Goal: Task Accomplishment & Management: Manage account settings

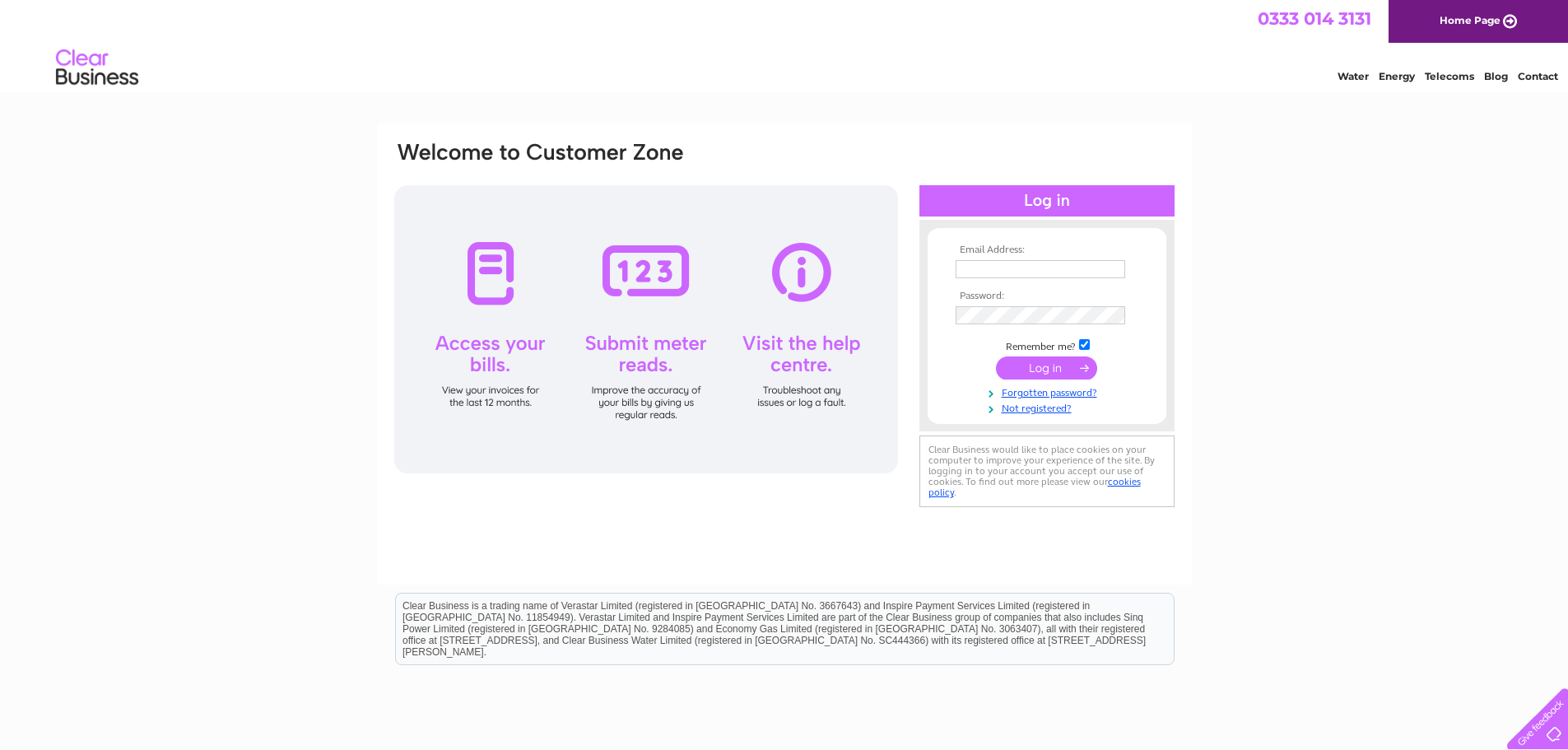
type input "wallacecatherine@hotmail.com"
click at [1062, 366] on input "submit" at bounding box center [1046, 368] width 101 height 23
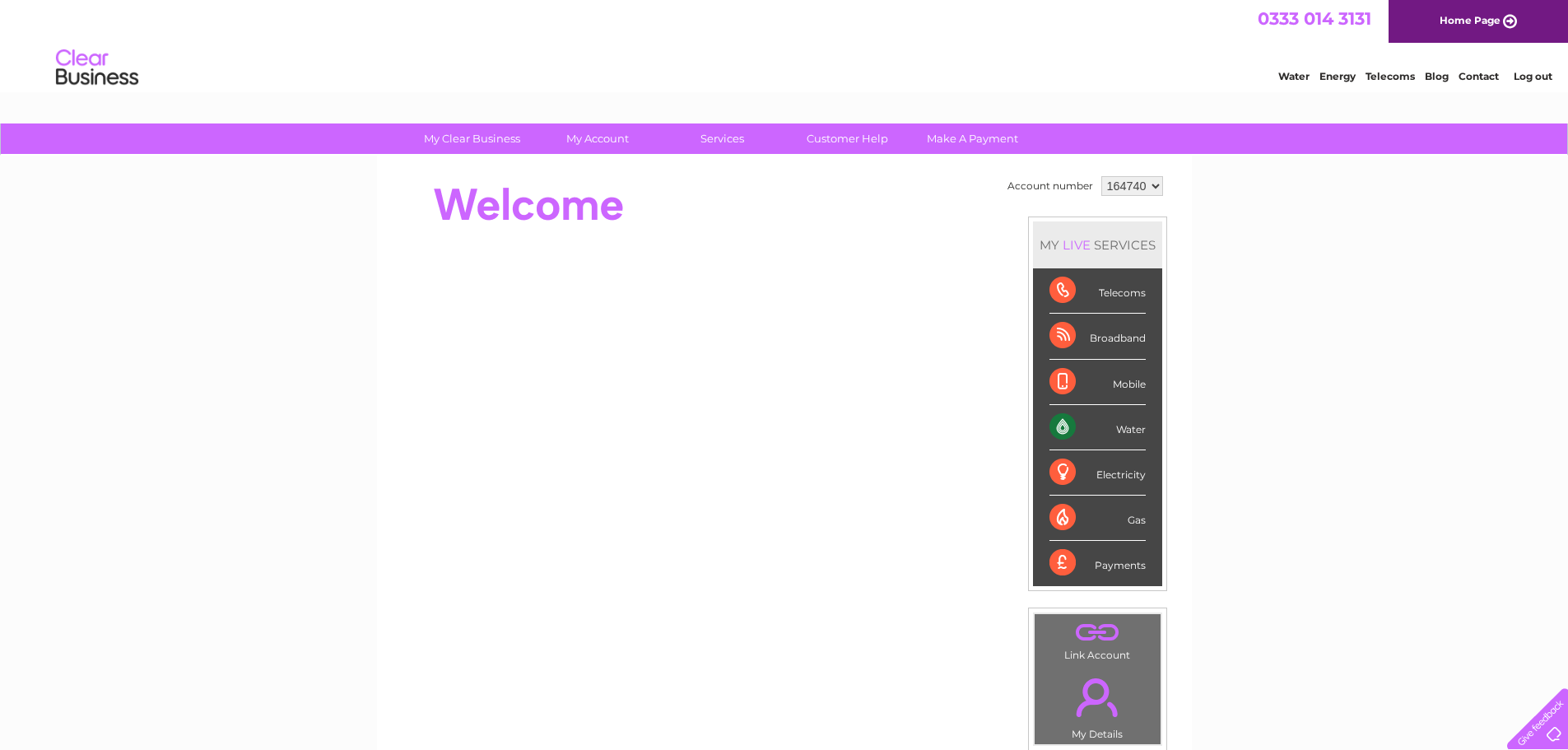
click at [1059, 428] on div "Water" at bounding box center [1098, 428] width 96 height 46
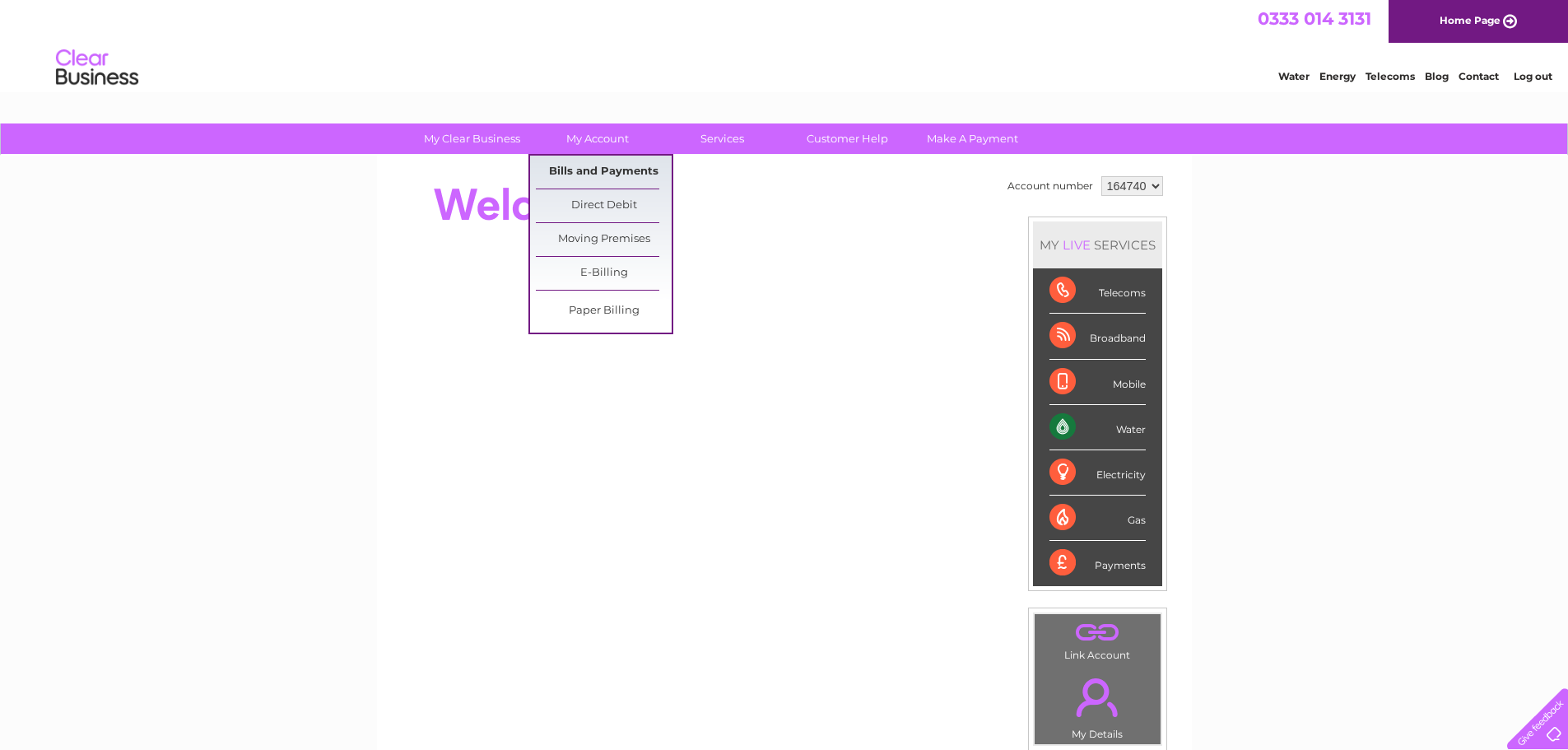
click at [594, 171] on link "Bills and Payments" at bounding box center [603, 171] width 136 height 33
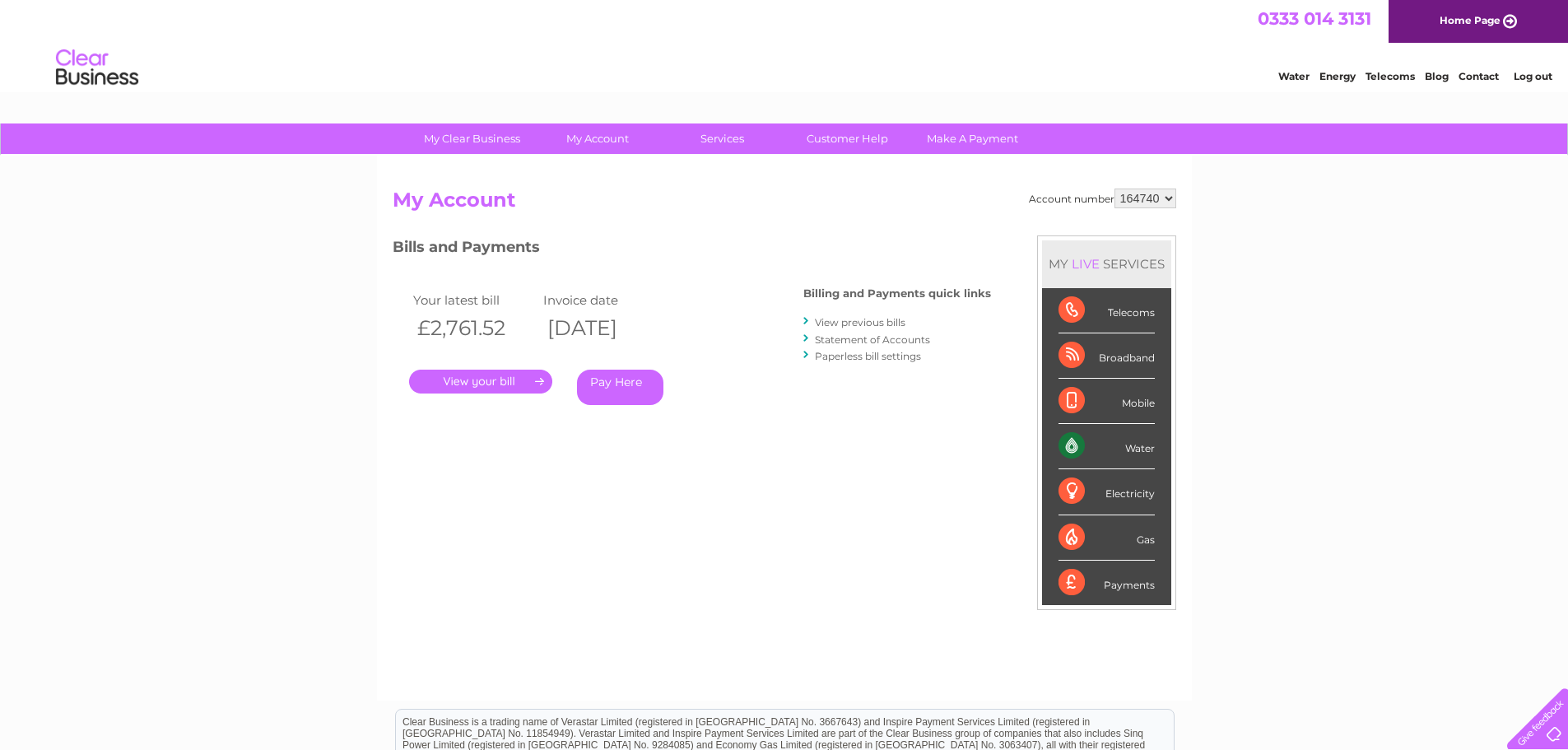
click at [509, 377] on link "." at bounding box center [480, 381] width 143 height 24
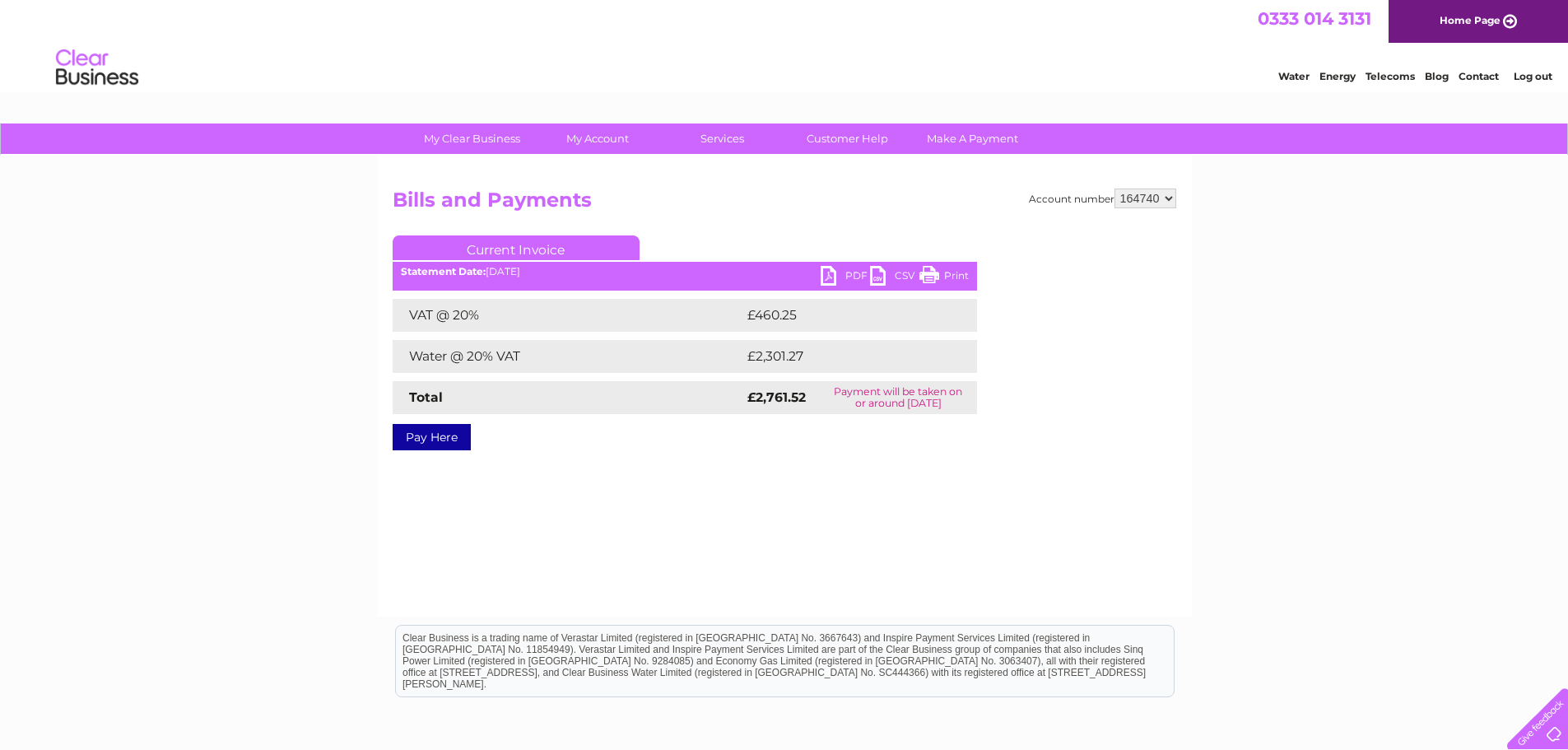
click at [845, 273] on link "PDF" at bounding box center [844, 278] width 49 height 24
